Goal: Communication & Community: Answer question/provide support

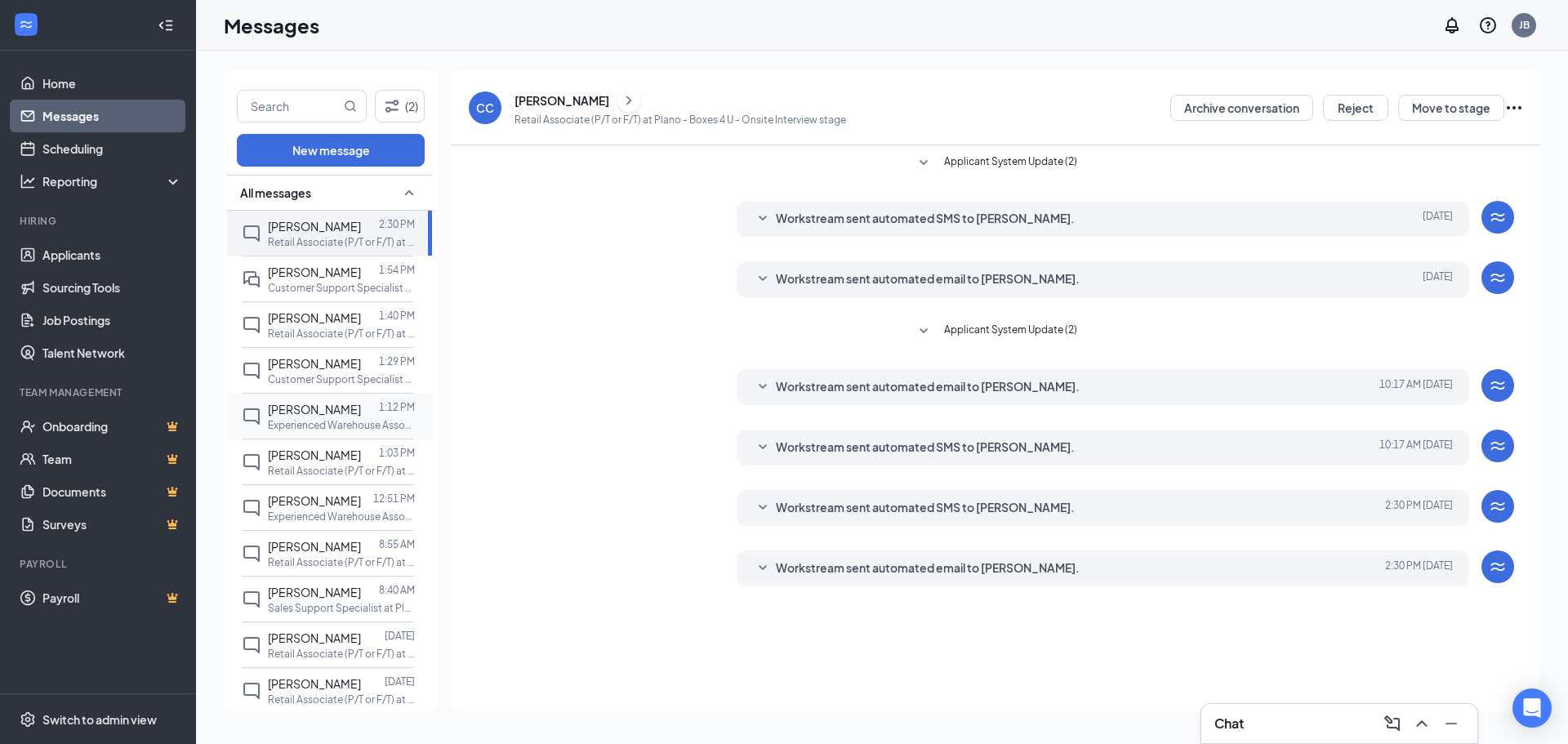
click at [317, 417] on span "[PERSON_NAME]" at bounding box center [314, 409] width 93 height 15
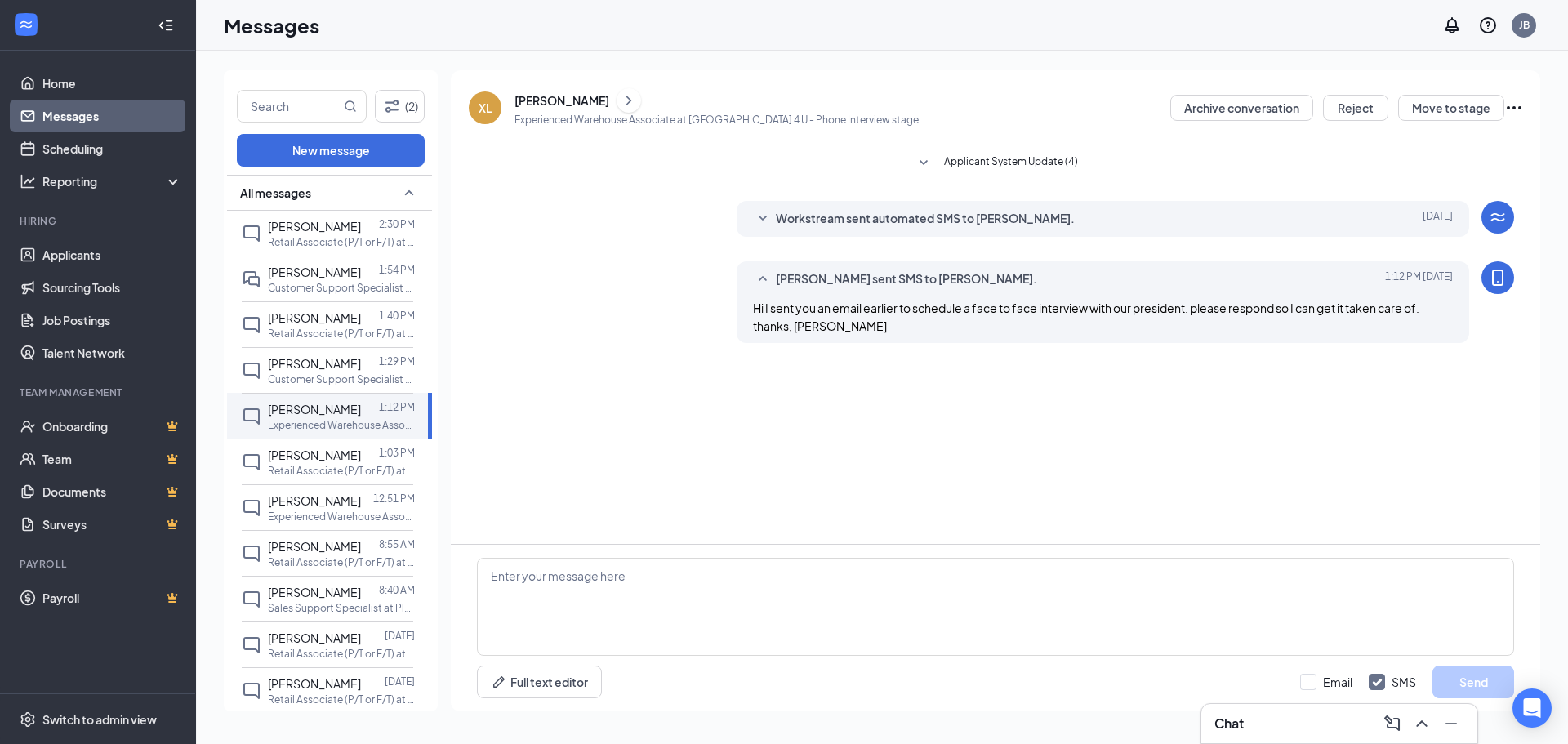
click at [565, 99] on div "[PERSON_NAME]" at bounding box center [561, 100] width 95 height 16
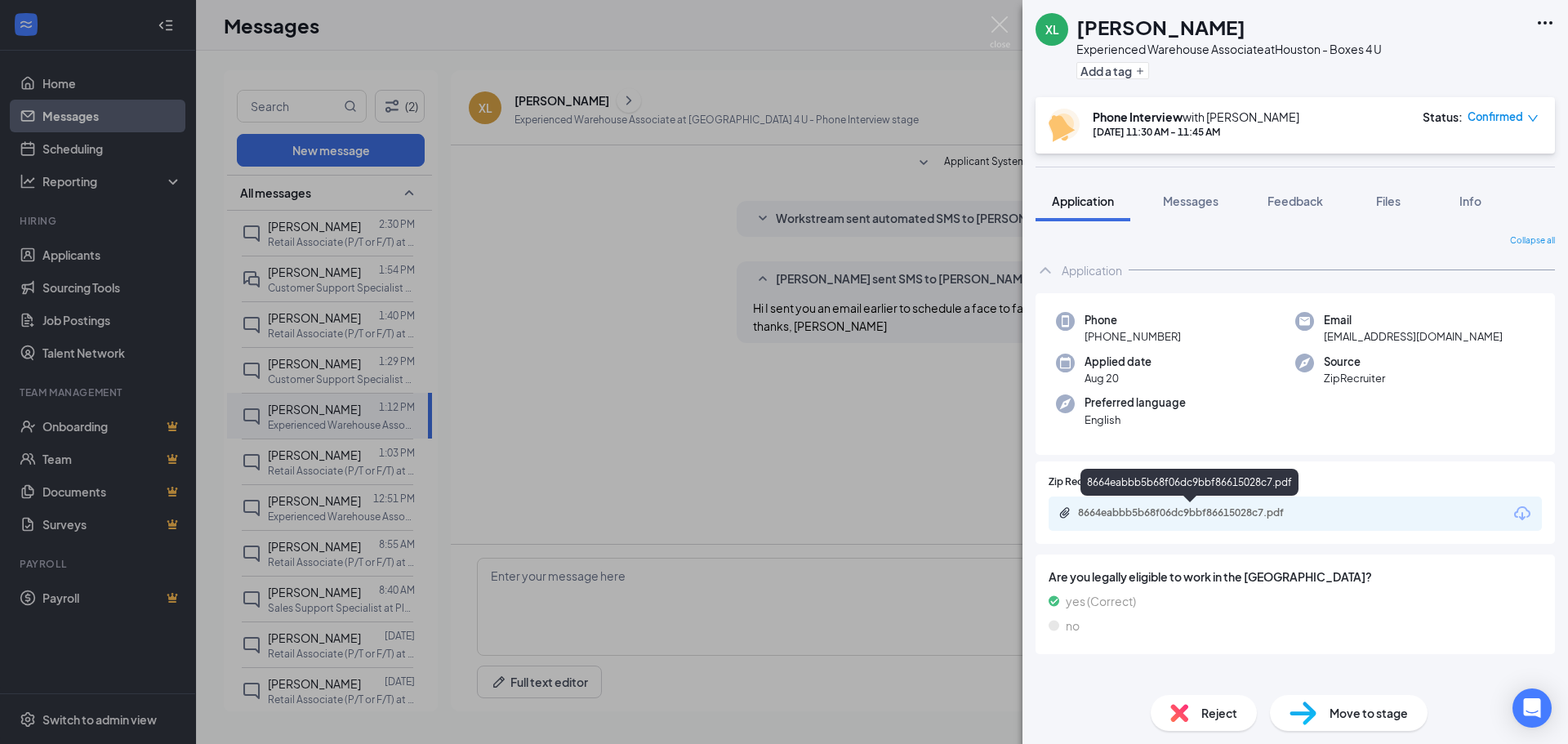
click at [1102, 512] on div "8664eabbb5b68f06dc9bbf86615028c7.pdf" at bounding box center [1192, 513] width 229 height 13
click at [656, 351] on div "XL [PERSON_NAME] Experienced Warehouse Associate at [GEOGRAPHIC_DATA] - Boxes 4…" at bounding box center [784, 372] width 1568 height 744
